Goal: Find specific page/section: Find specific page/section

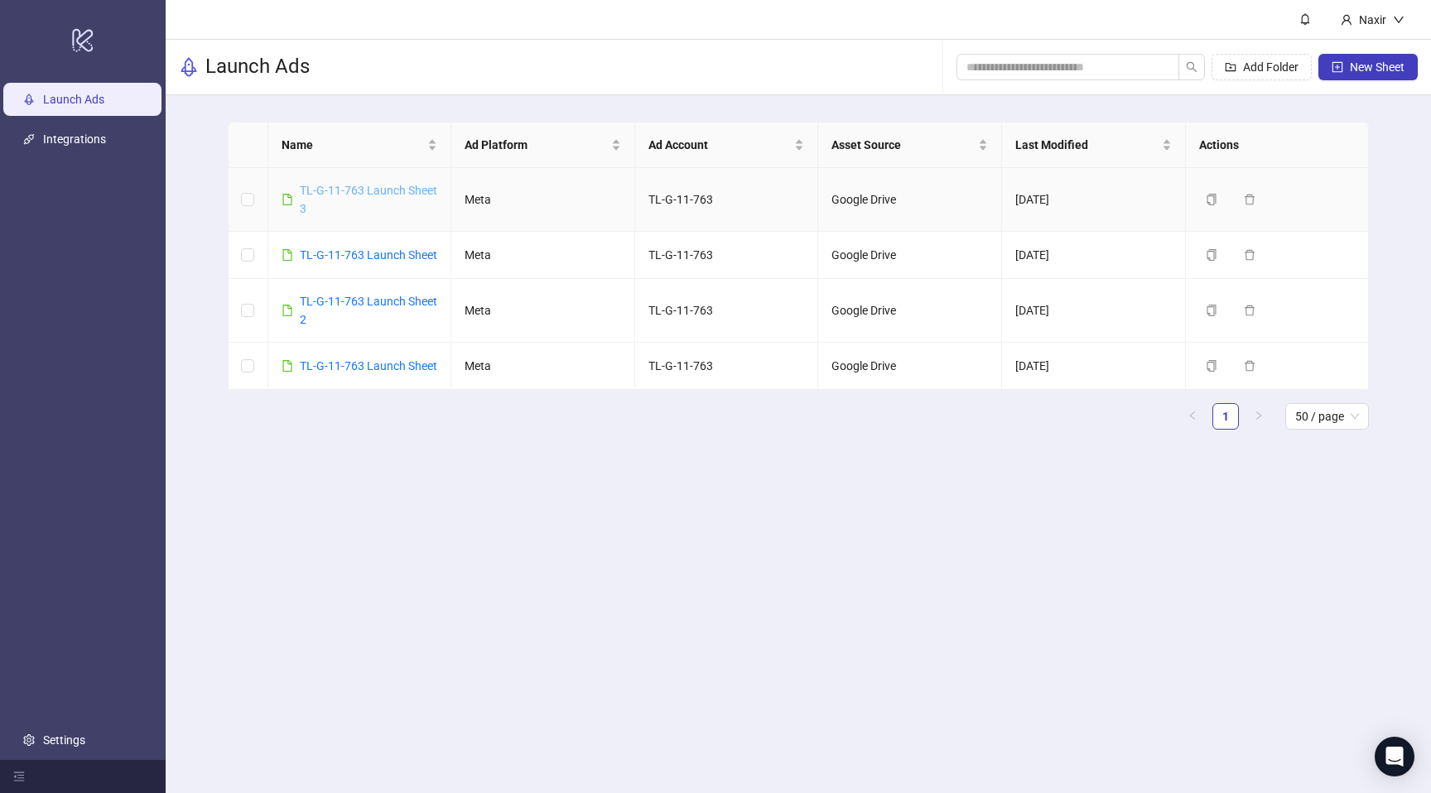
click at [347, 187] on link "TL-G-11-763 Launch Sheet 3" at bounding box center [368, 199] width 137 height 31
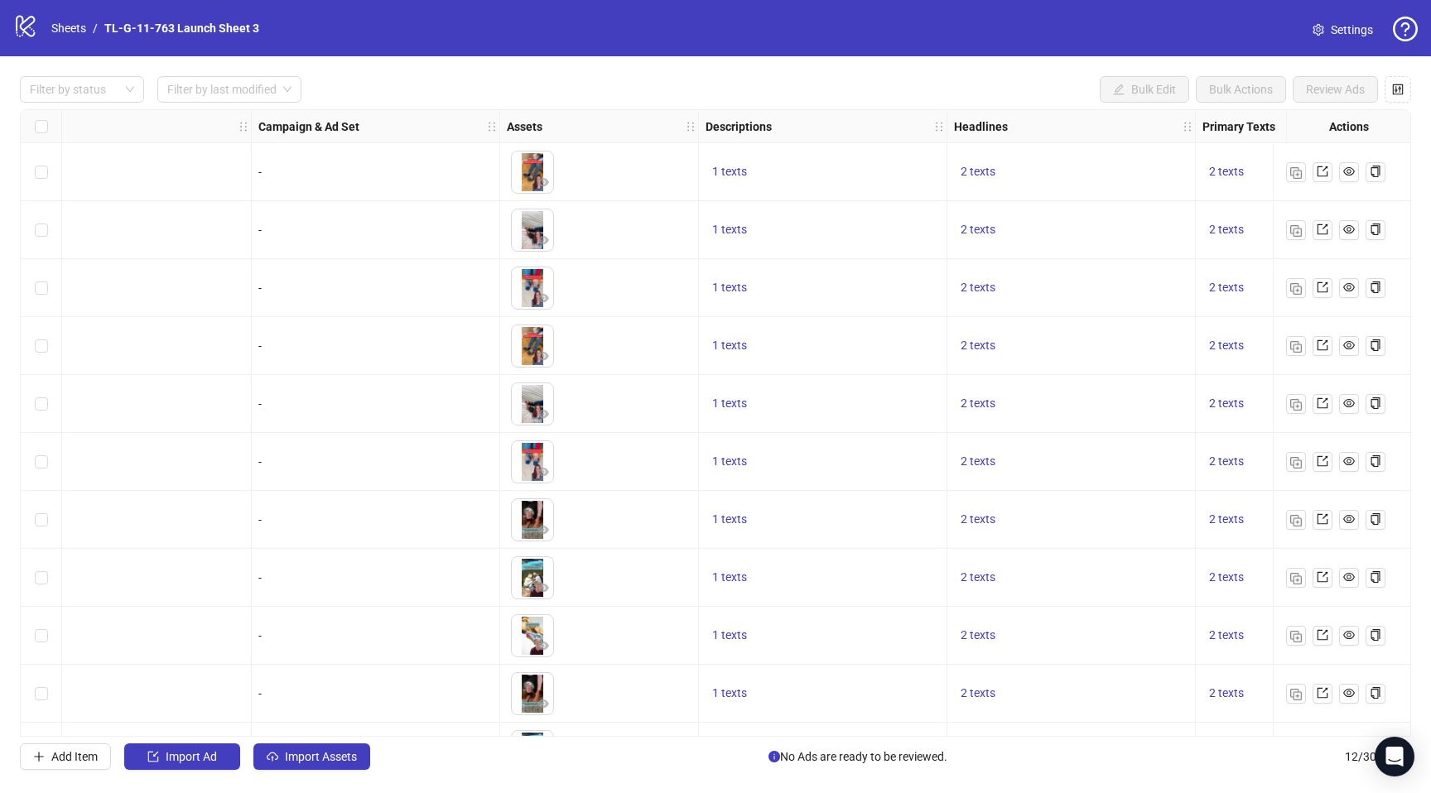
scroll to position [0, 285]
click at [1204, 168] on button "2 texts" at bounding box center [1224, 172] width 48 height 20
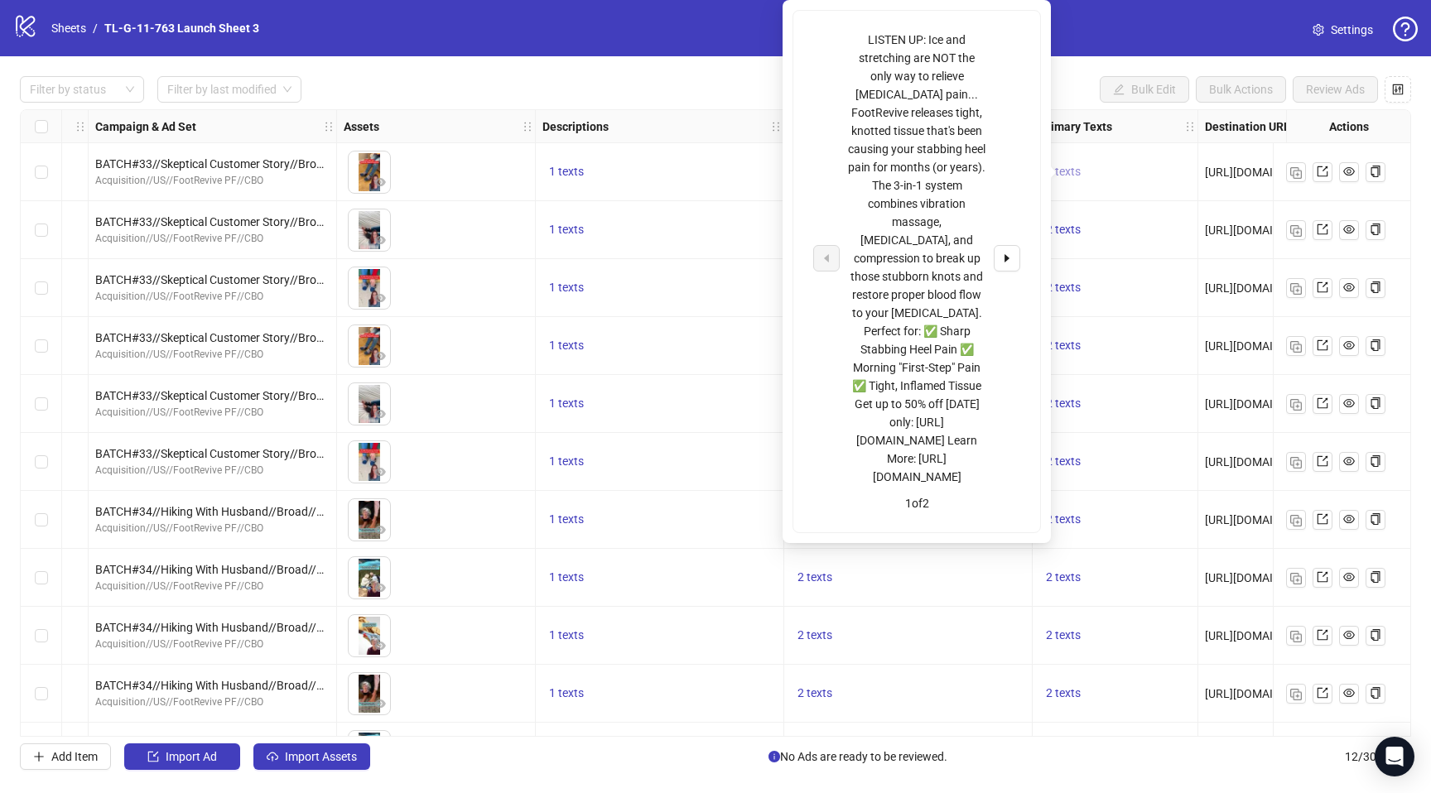
scroll to position [0, 465]
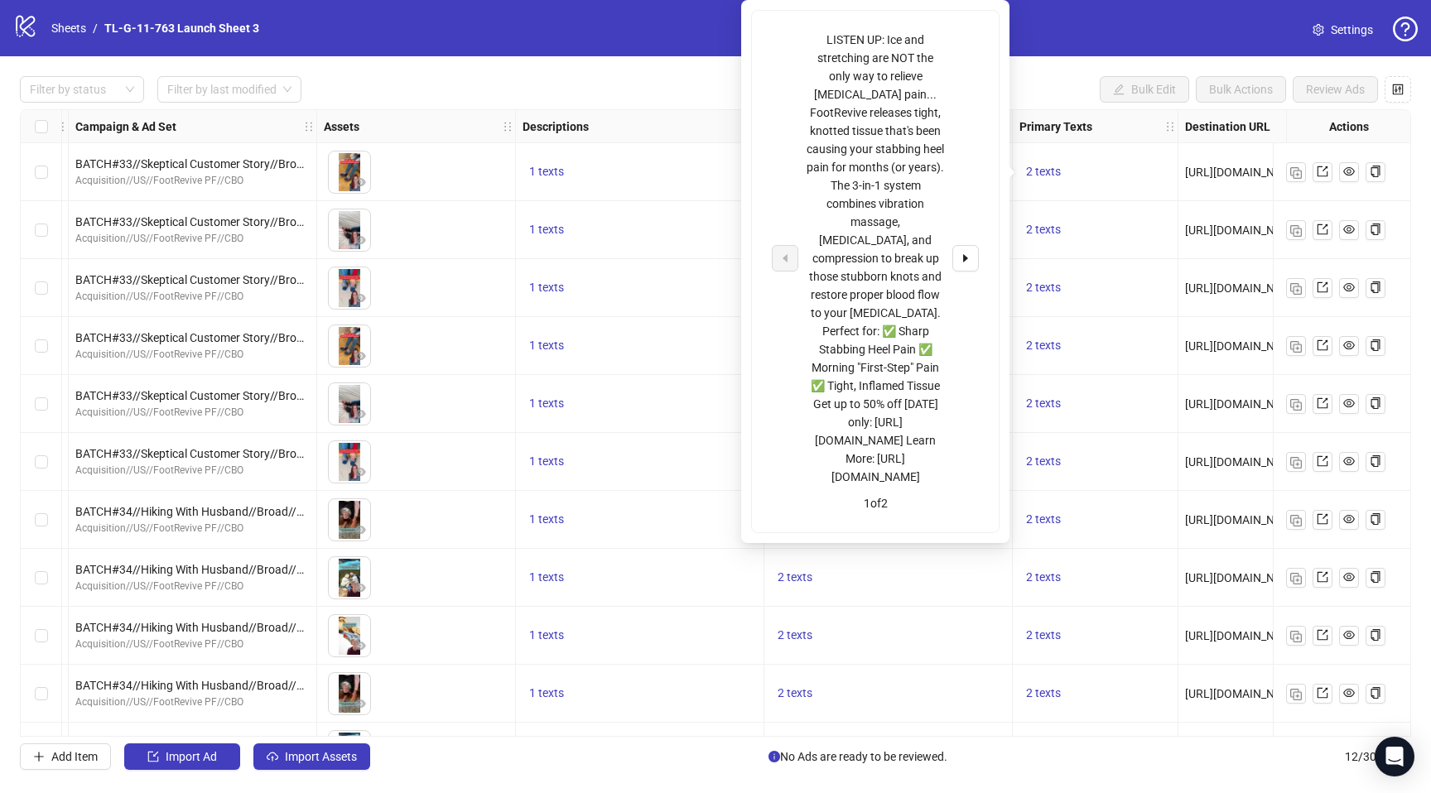
click at [897, 479] on div "LISTEN UP: Ice and stretching are NOT the only way to relieve [MEDICAL_DATA] pa…" at bounding box center [874, 258] width 137 height 455
click at [810, 475] on div "LISTEN UP: Ice and stretching are NOT the only way to relieve [MEDICAL_DATA] pa…" at bounding box center [874, 258] width 137 height 455
click at [724, 473] on div "1 texts" at bounding box center [640, 462] width 248 height 58
